Goal: Task Accomplishment & Management: Manage account settings

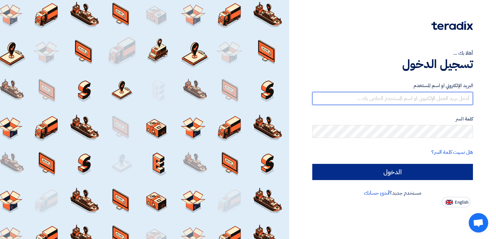
type input "ayah01829@gmail.com"
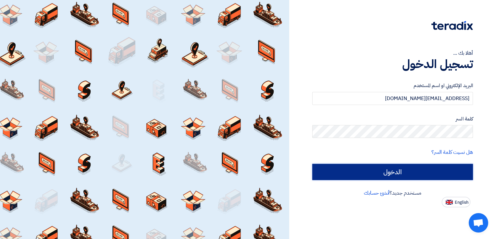
click at [394, 173] on input "الدخول" at bounding box center [392, 172] width 161 height 16
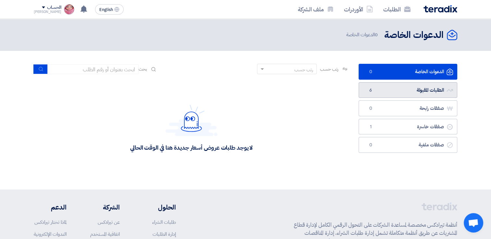
click at [384, 89] on link "الطلبات المقبولة الطلبات المقبولة 6" at bounding box center [407, 90] width 99 height 16
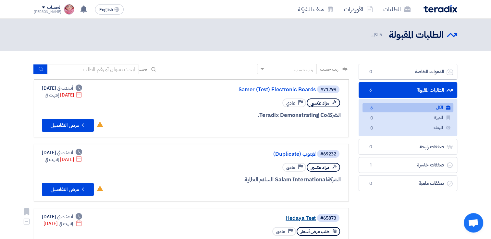
click at [289, 217] on link "Hedaya Test" at bounding box center [251, 219] width 130 height 6
